Goal: Task Accomplishment & Management: Complete application form

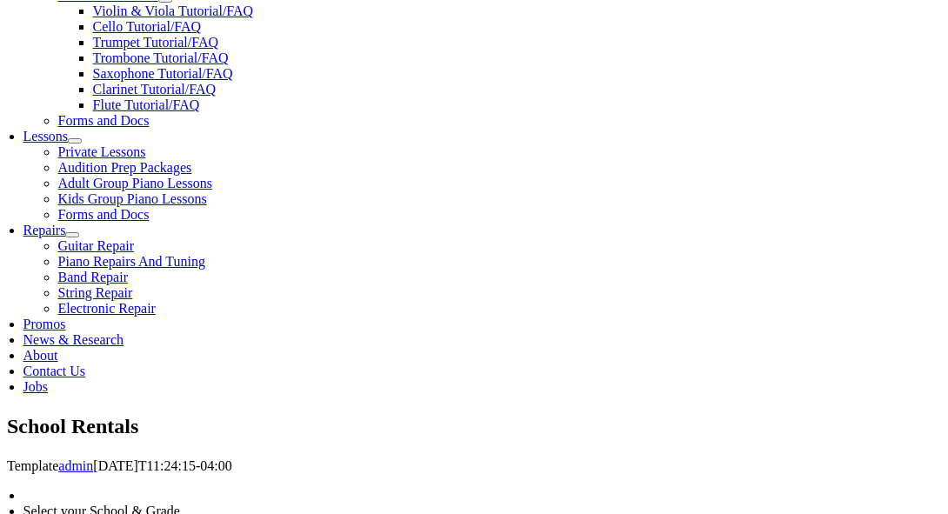
scroll to position [674, 0]
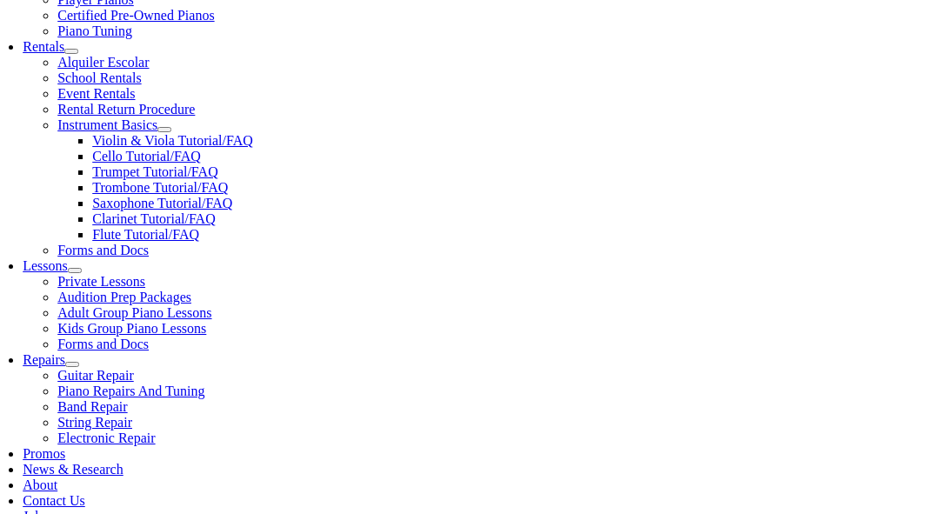
scroll to position [584, 0]
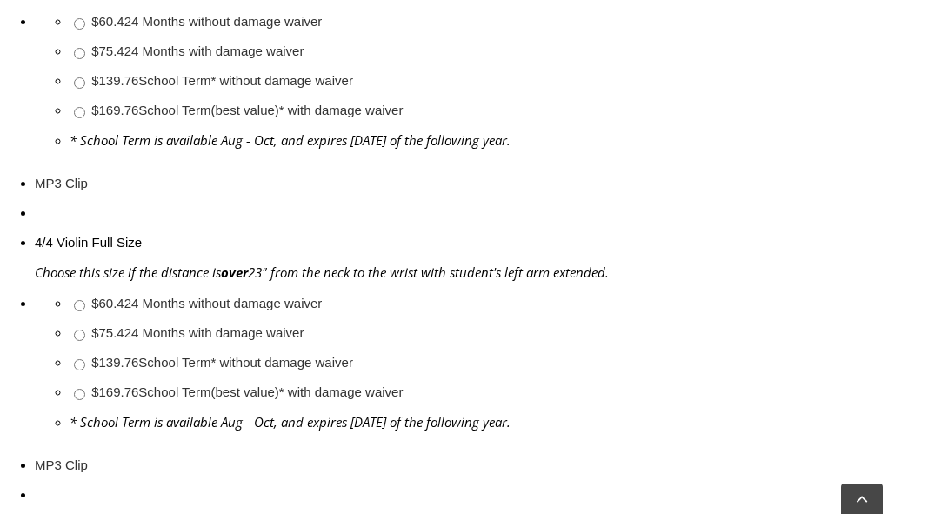
scroll to position [2026, 0]
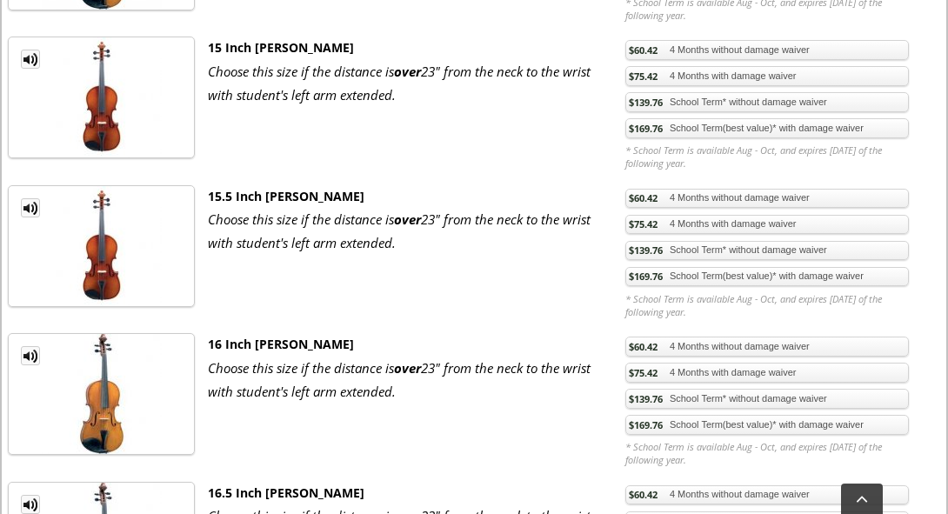
click at [458, 453] on ul "MP3 Clip 16 Inch [PERSON_NAME] Choose this size if the distance is over 23" fro…" at bounding box center [473, 401] width 931 height 136
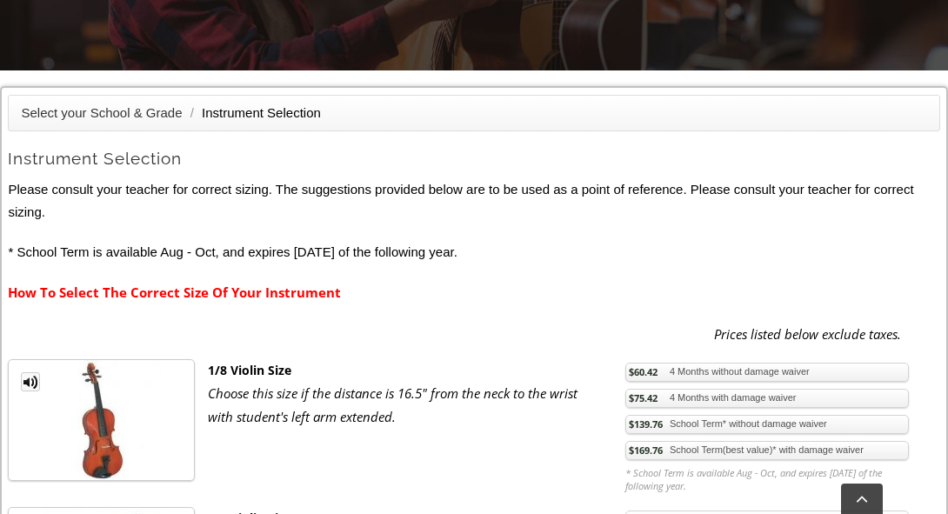
scroll to position [248, 0]
